Goal: Find specific page/section: Find specific page/section

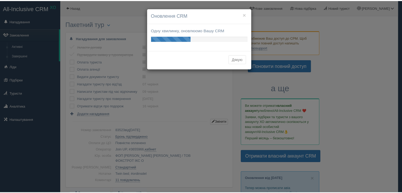
scroll to position [529, 0]
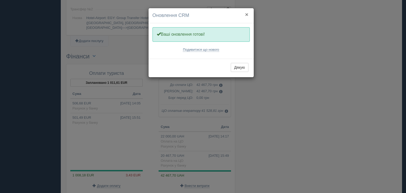
click at [248, 15] on button "×" at bounding box center [246, 15] width 3 height 6
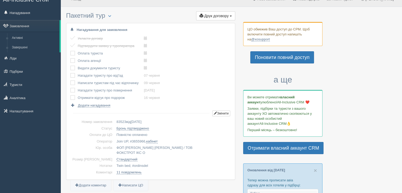
scroll to position [0, 0]
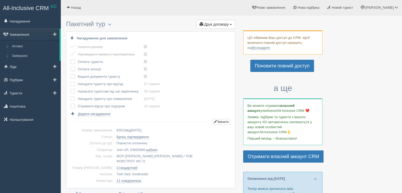
click at [23, 33] on link "Замовлення" at bounding box center [30, 35] width 60 height 12
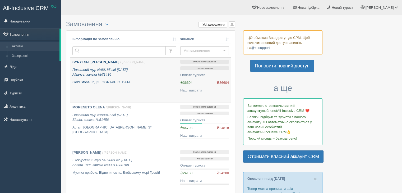
click at [83, 61] on b "SYNYTSIA [PERSON_NAME]" at bounding box center [95, 62] width 47 height 4
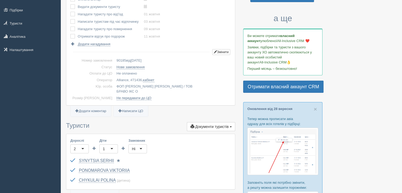
scroll to position [79, 0]
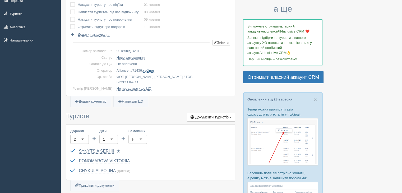
click at [143, 70] on link "кабінет" at bounding box center [148, 71] width 11 height 4
